Goal: Task Accomplishment & Management: Manage account settings

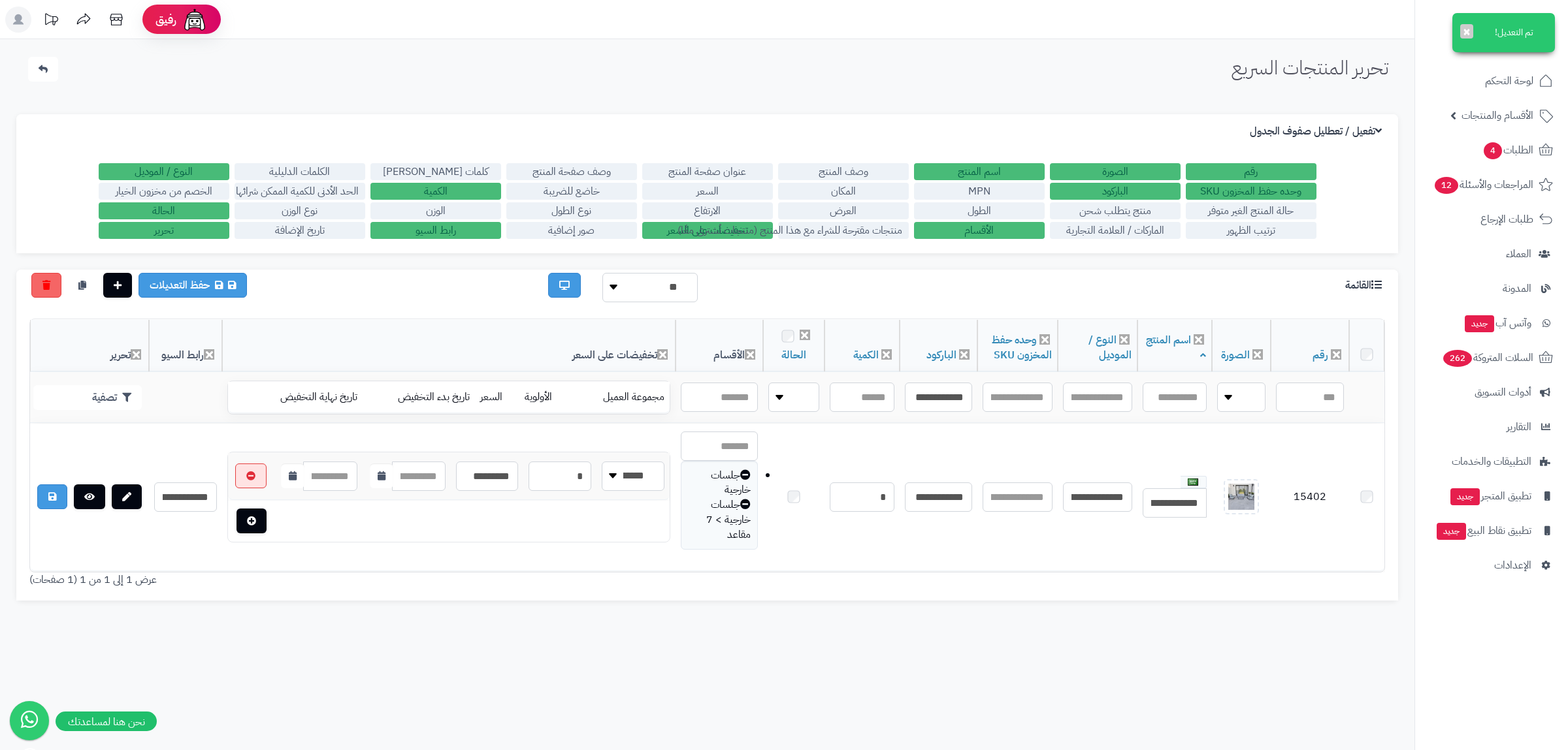
click at [917, 393] on input "**********" at bounding box center [939, 397] width 67 height 29
type input "**********"
click at [107, 397] on button "تصفية" at bounding box center [88, 399] width 108 height 25
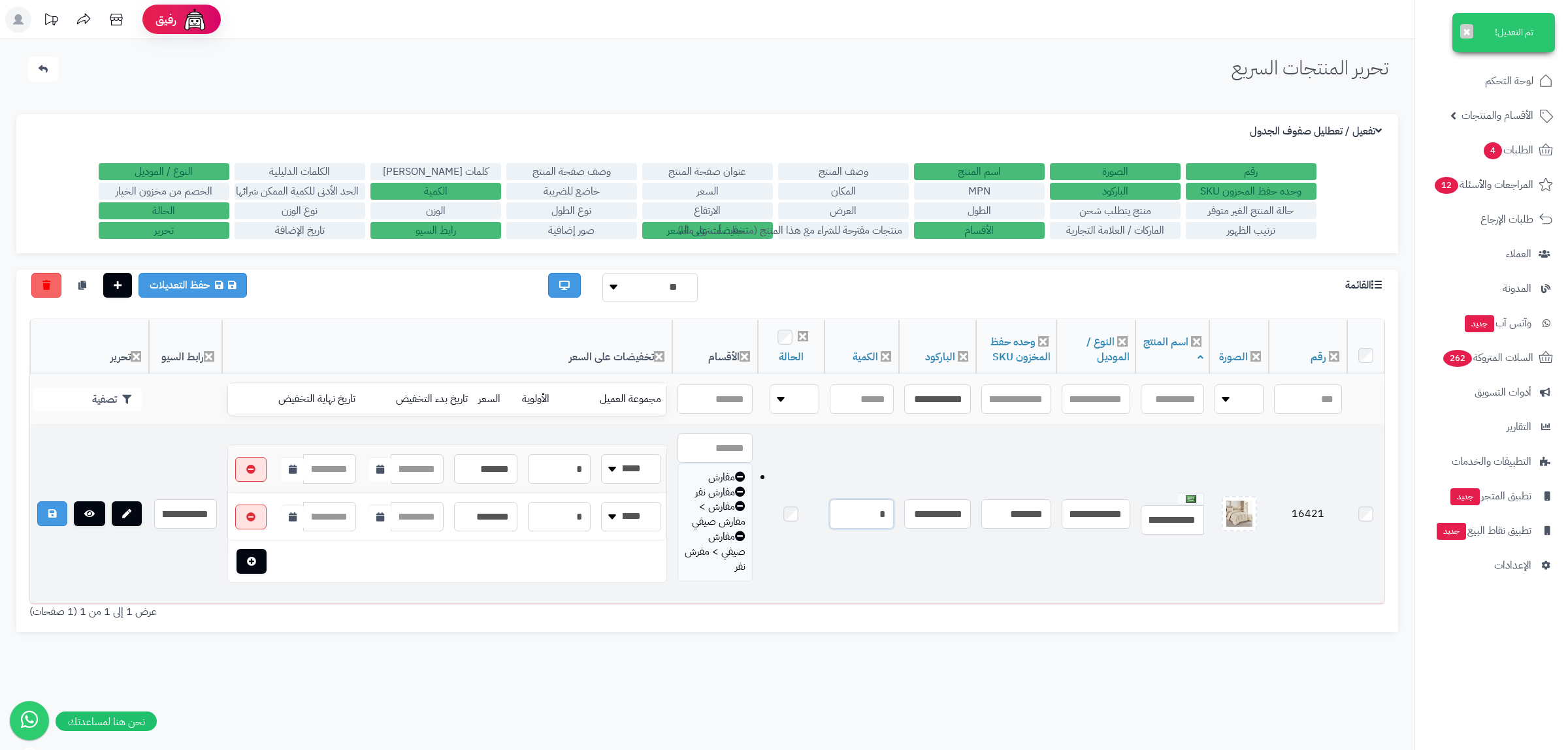
drag, startPoint x: 854, startPoint y: 516, endPoint x: 884, endPoint y: 518, distance: 30.1
click at [884, 518] on input "*" at bounding box center [861, 514] width 64 height 29
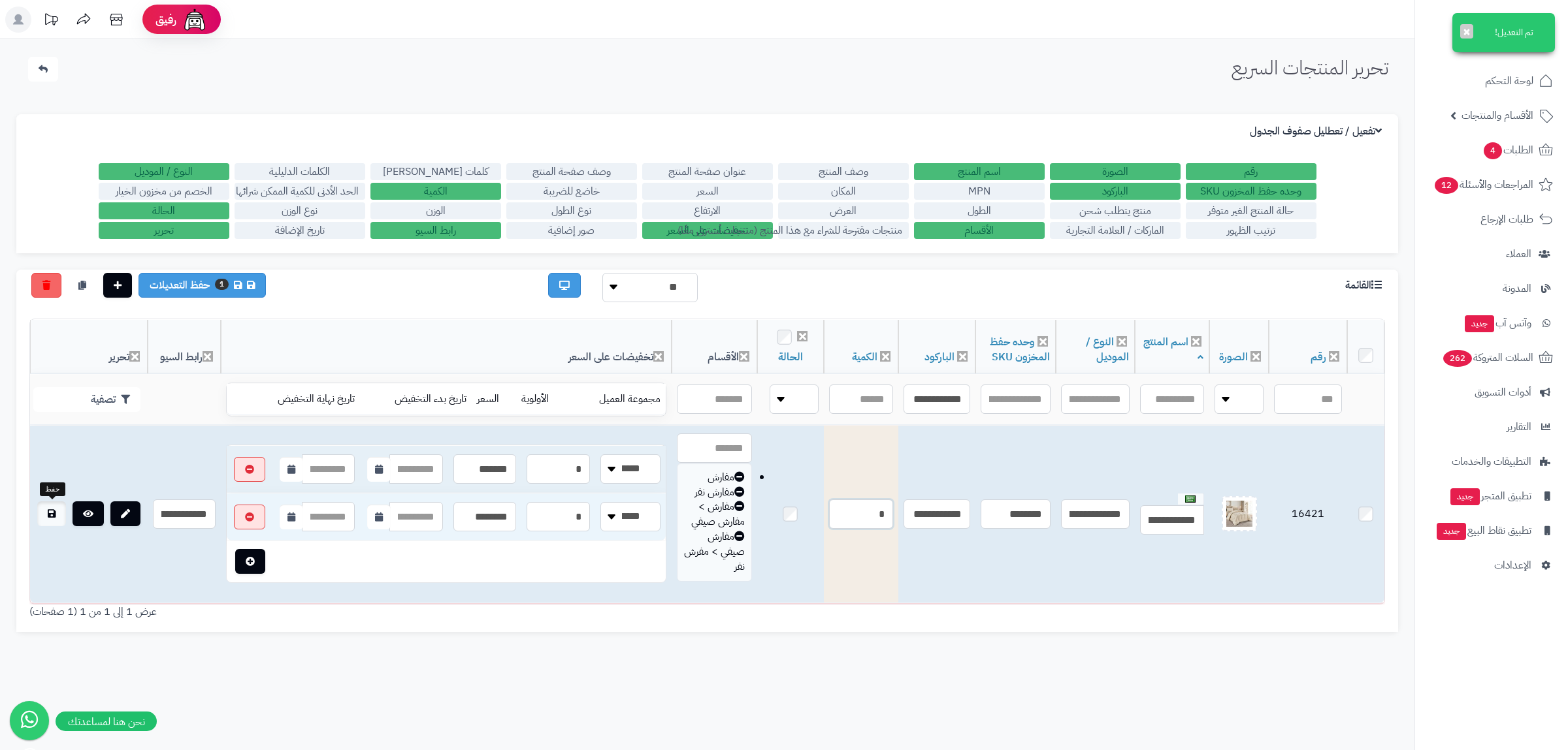
type input "*"
click at [58, 510] on link at bounding box center [51, 514] width 28 height 25
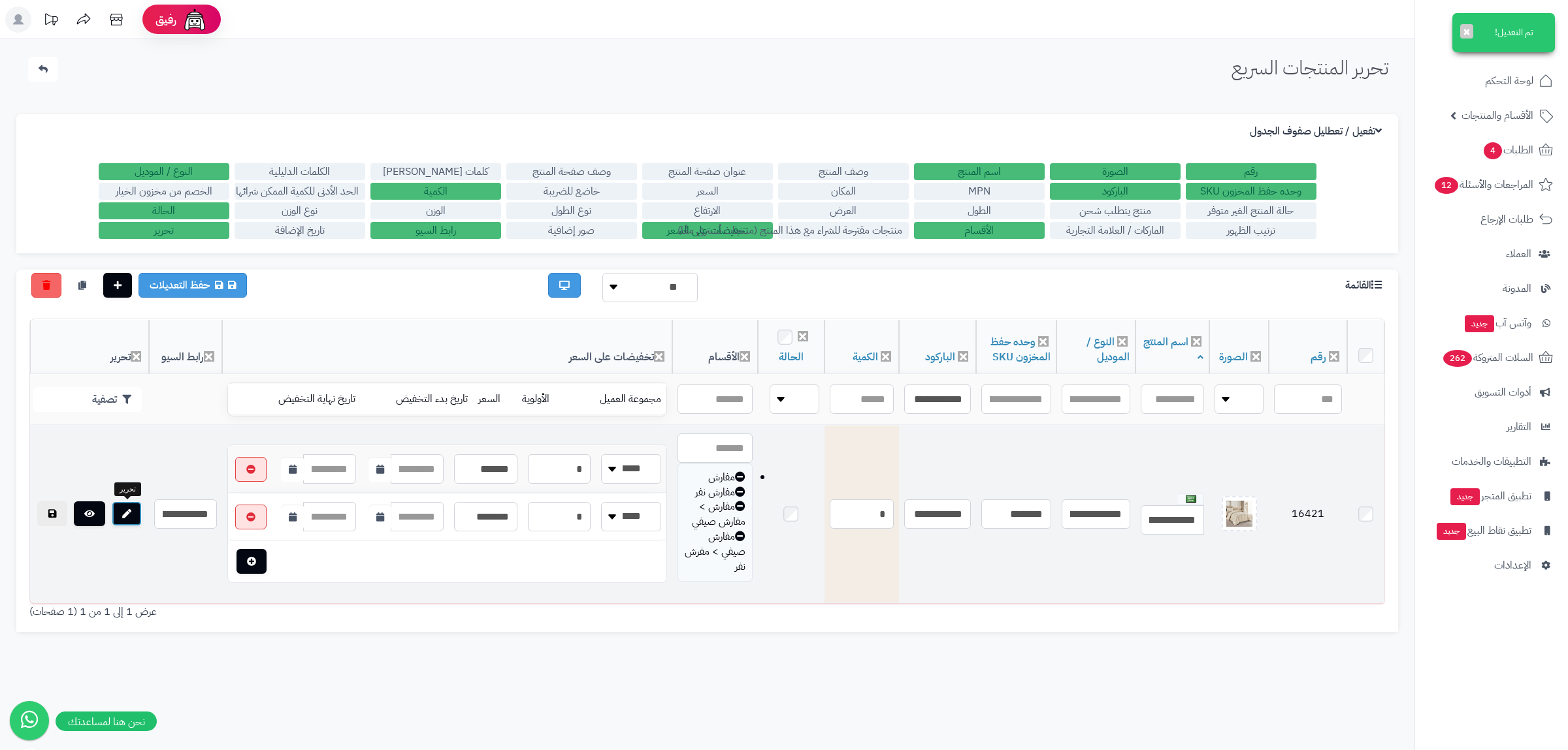
click at [119, 513] on link at bounding box center [126, 514] width 30 height 25
click at [83, 515] on link at bounding box center [89, 514] width 31 height 25
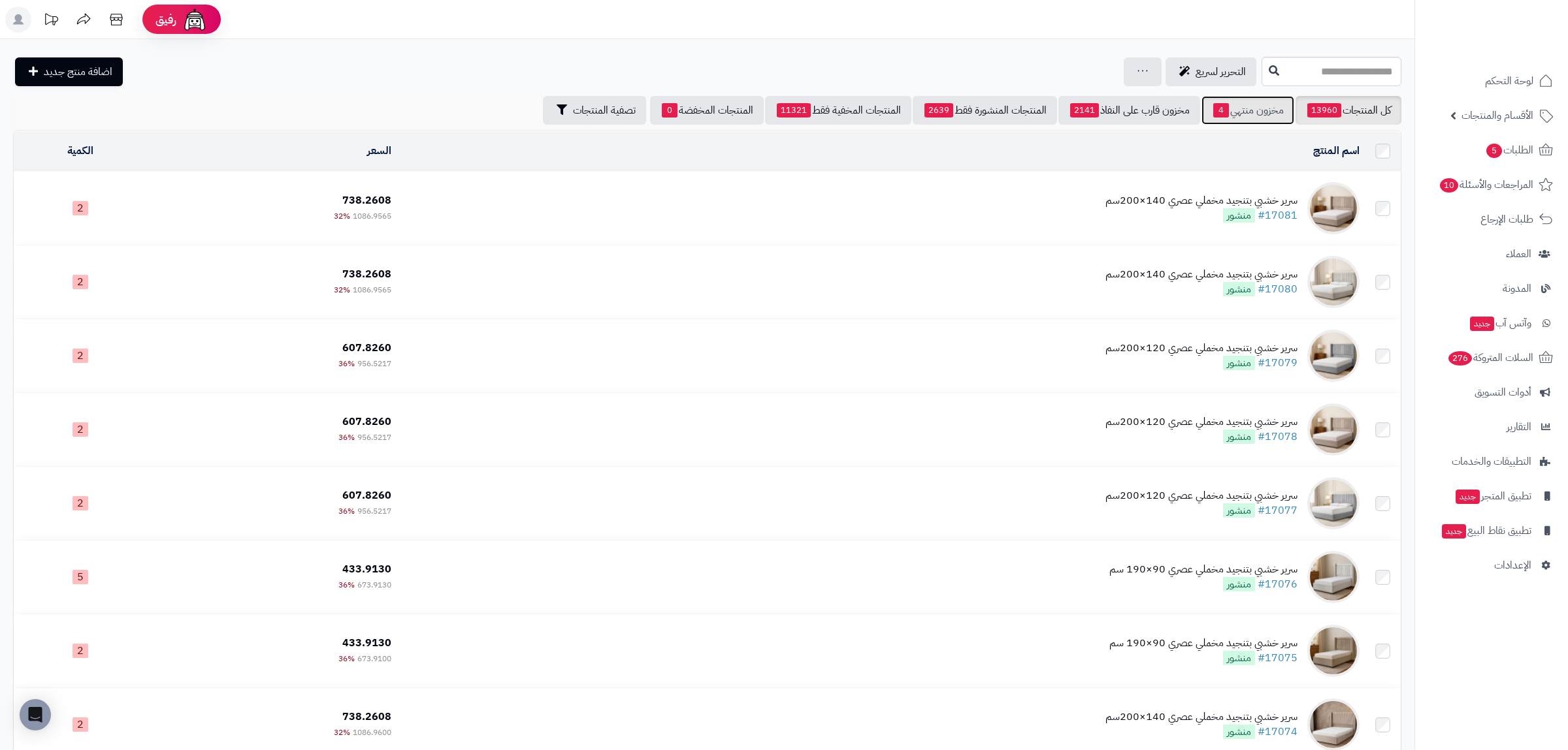
click at [1262, 108] on link "مخزون منتهي 4" at bounding box center [1248, 110] width 93 height 28
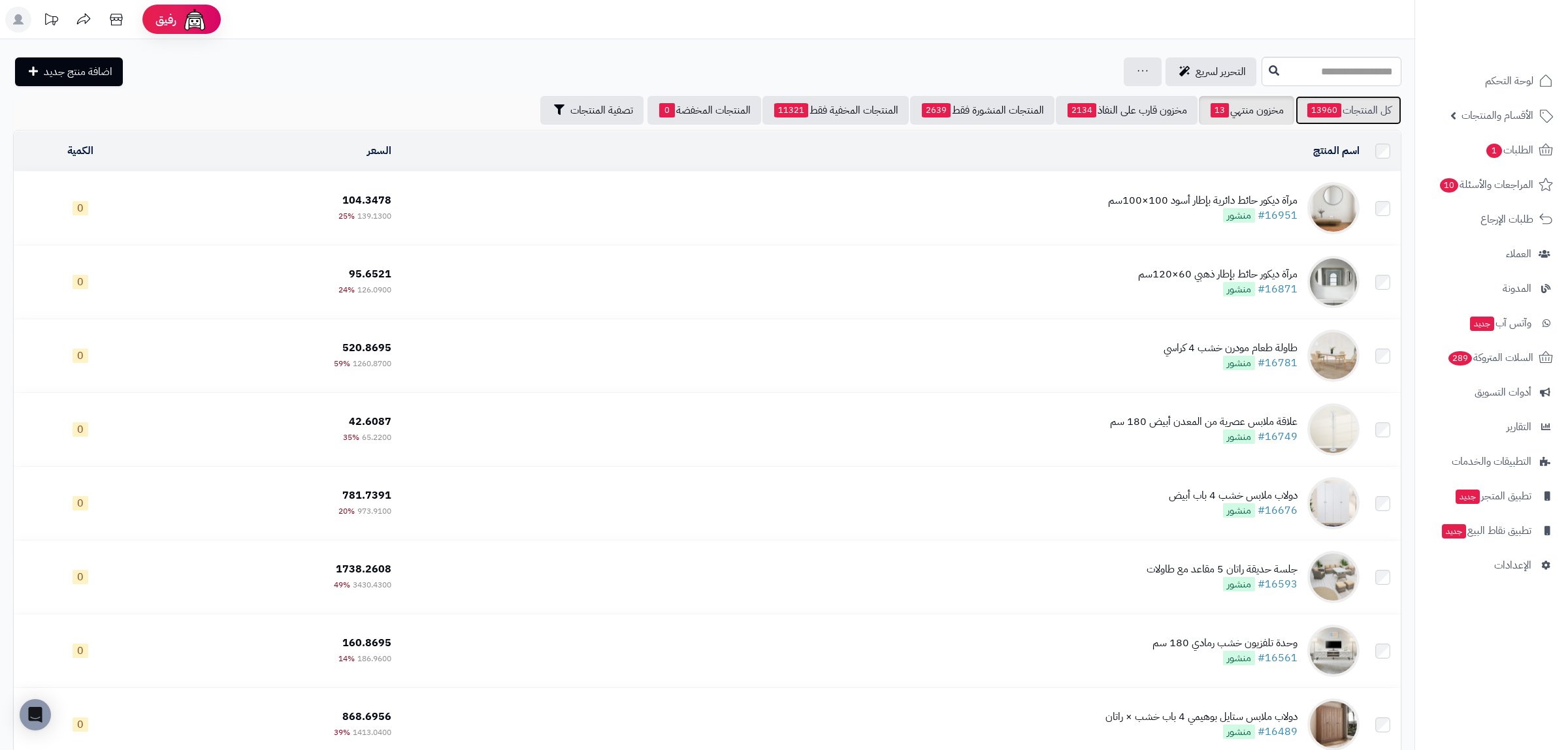
click at [1363, 115] on link "كل المنتجات 13960" at bounding box center [1348, 110] width 106 height 28
